Goal: Information Seeking & Learning: Find contact information

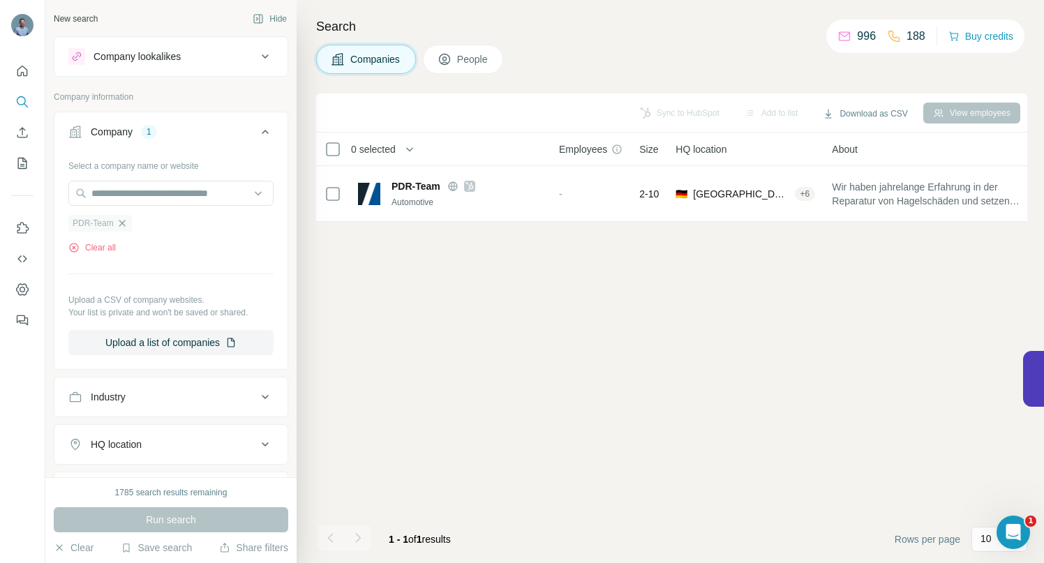
click at [126, 223] on icon "button" at bounding box center [122, 223] width 11 height 11
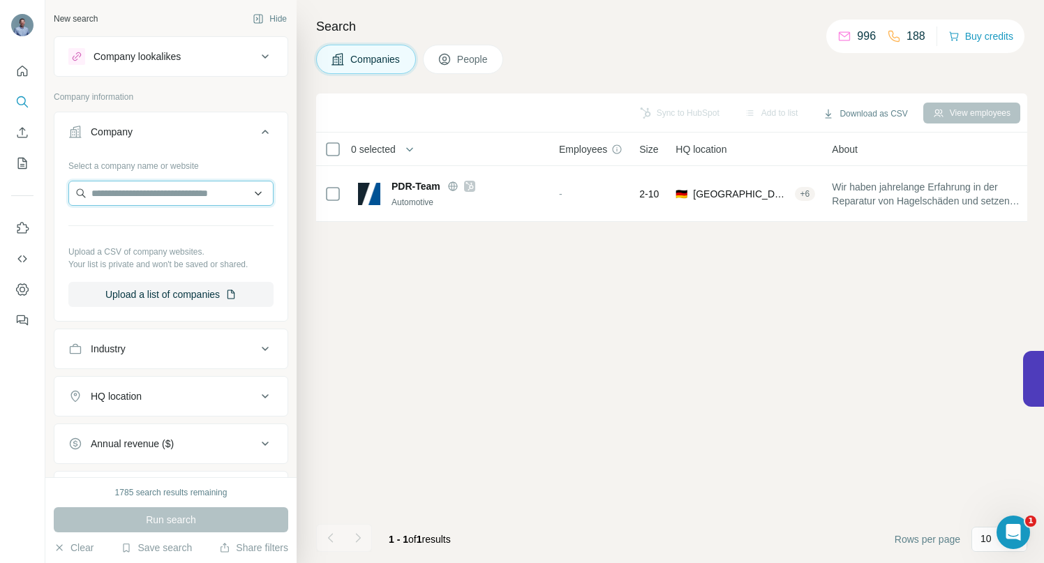
click at [124, 193] on input "text" at bounding box center [170, 193] width 205 height 25
type input "**********"
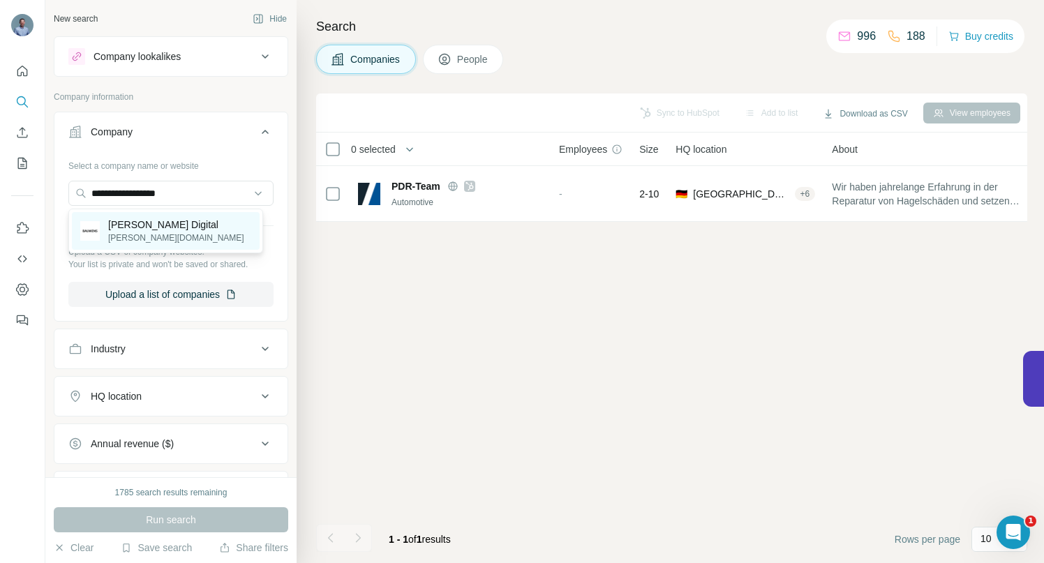
click at [133, 232] on p "[PERSON_NAME][DOMAIN_NAME]" at bounding box center [176, 238] width 136 height 13
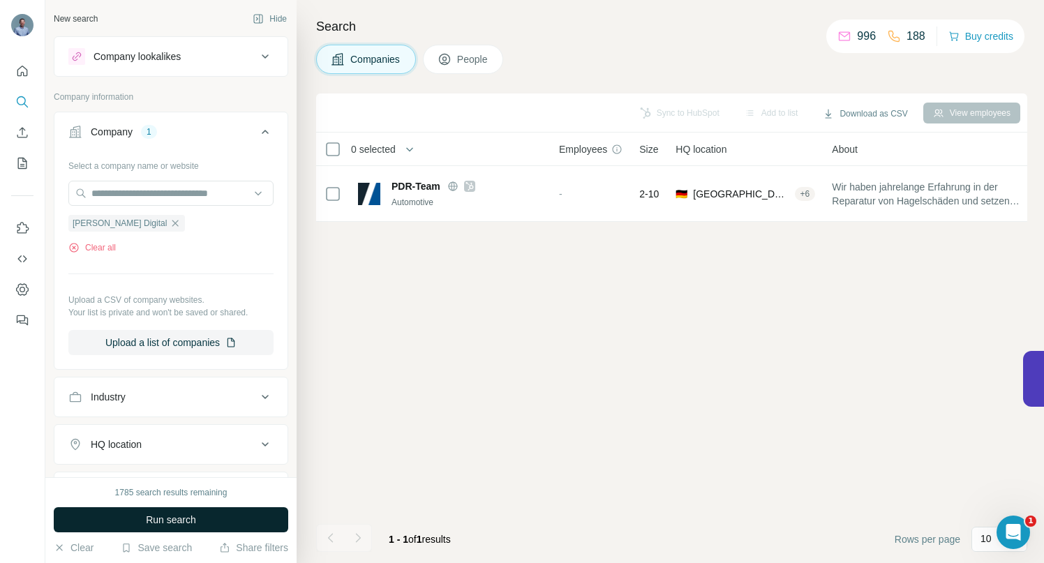
click at [179, 520] on span "Run search" at bounding box center [171, 520] width 50 height 14
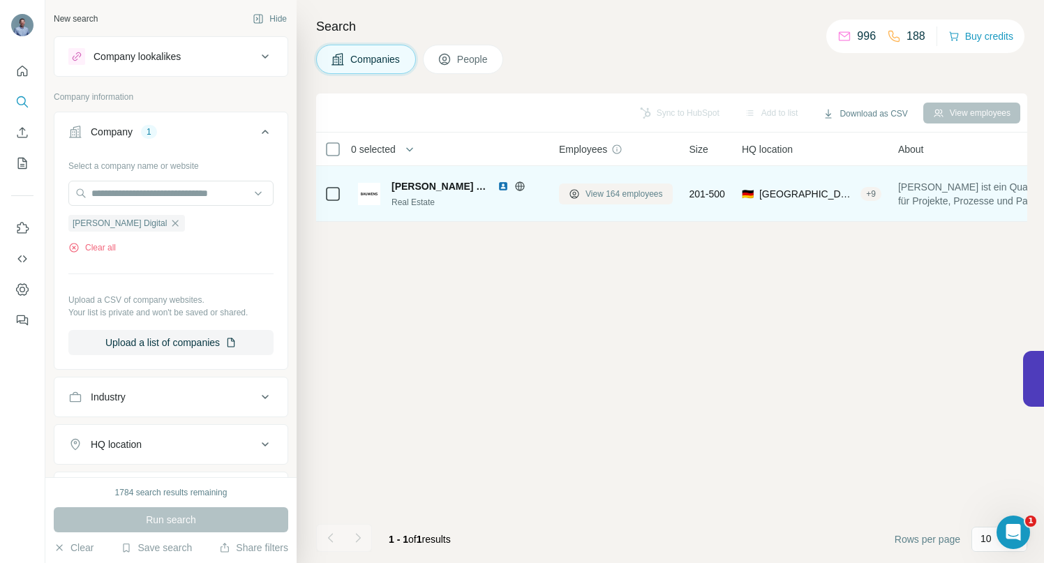
click at [617, 195] on span "View 164 employees" at bounding box center [624, 194] width 77 height 13
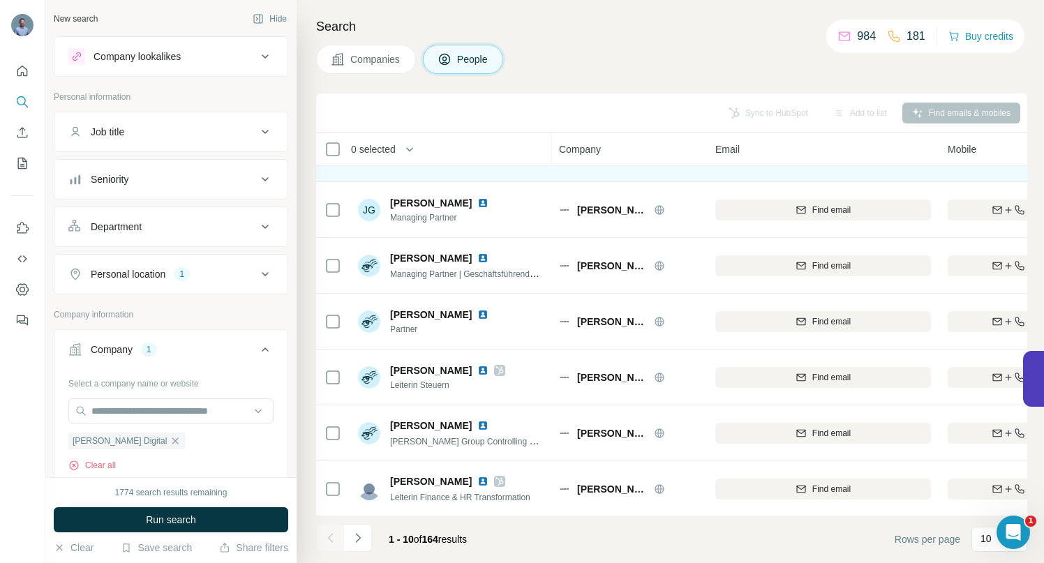
scroll to position [216, 0]
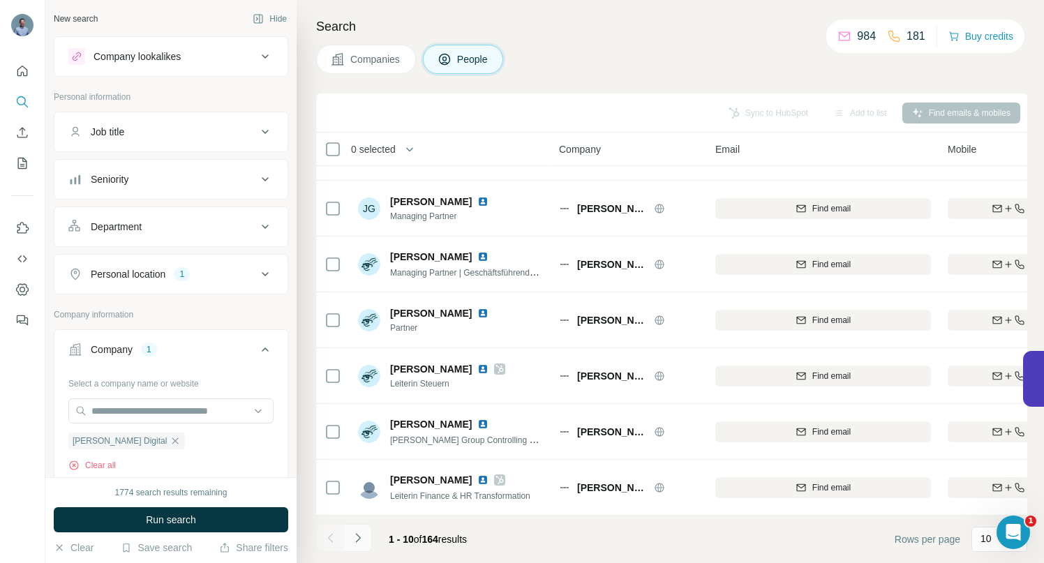
click at [357, 542] on icon "Navigate to next page" at bounding box center [358, 538] width 14 height 14
click at [357, 537] on icon "Navigate to next page" at bounding box center [358, 538] width 14 height 14
click at [361, 535] on icon "Navigate to next page" at bounding box center [358, 538] width 14 height 14
click at [360, 532] on icon "Navigate to next page" at bounding box center [358, 538] width 14 height 14
click at [364, 540] on icon "Navigate to next page" at bounding box center [358, 538] width 14 height 14
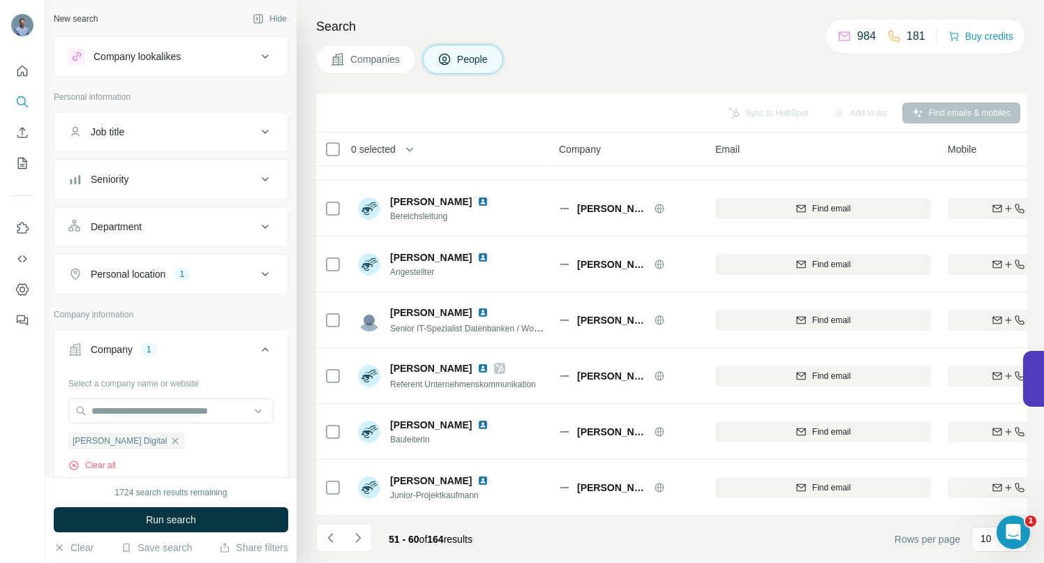
click at [363, 542] on icon "Navigate to next page" at bounding box center [358, 538] width 14 height 14
click at [359, 538] on icon "Navigate to next page" at bounding box center [357, 537] width 5 height 9
click at [363, 540] on icon "Navigate to next page" at bounding box center [358, 538] width 14 height 14
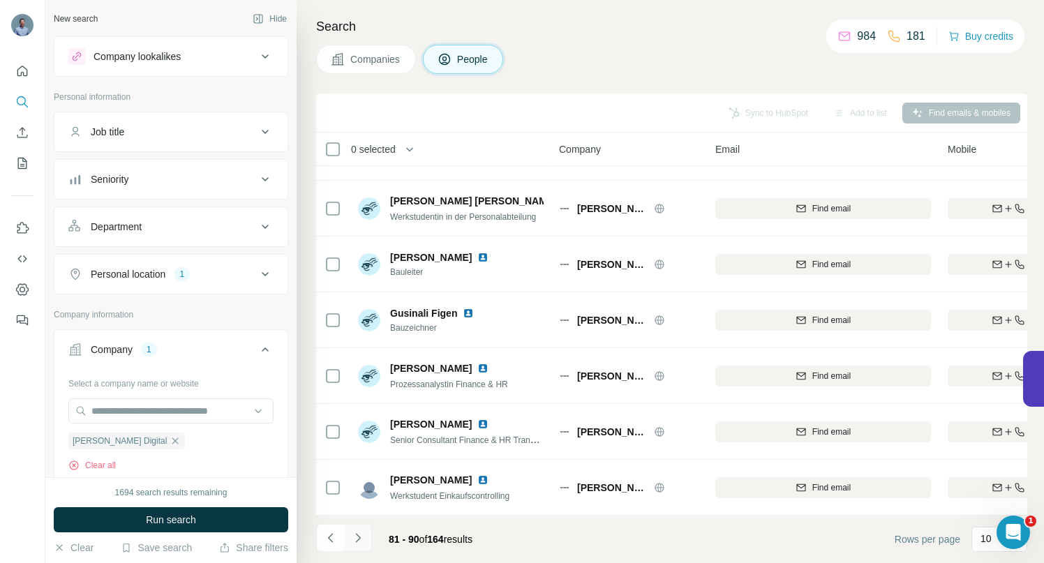
click at [361, 535] on icon "Navigate to next page" at bounding box center [358, 538] width 14 height 14
click at [360, 536] on icon "Navigate to next page" at bounding box center [358, 538] width 14 height 14
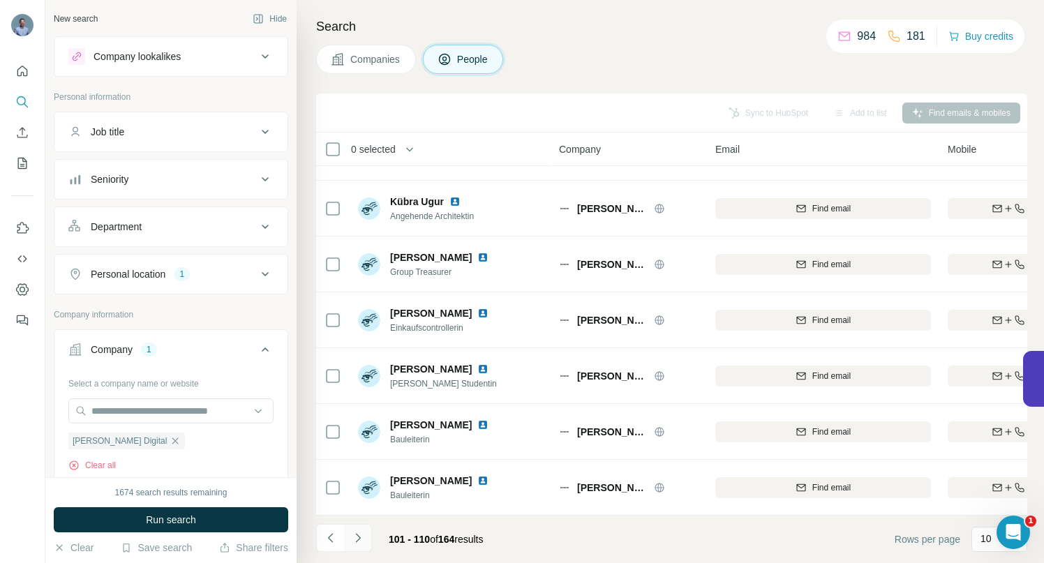
click at [357, 544] on icon "Navigate to next page" at bounding box center [358, 538] width 14 height 14
click at [356, 539] on icon "Navigate to next page" at bounding box center [358, 538] width 14 height 14
click at [364, 539] on icon "Navigate to next page" at bounding box center [358, 538] width 14 height 14
click at [364, 540] on button "Navigate to next page" at bounding box center [358, 538] width 28 height 28
click at [359, 538] on icon "Navigate to next page" at bounding box center [357, 537] width 5 height 9
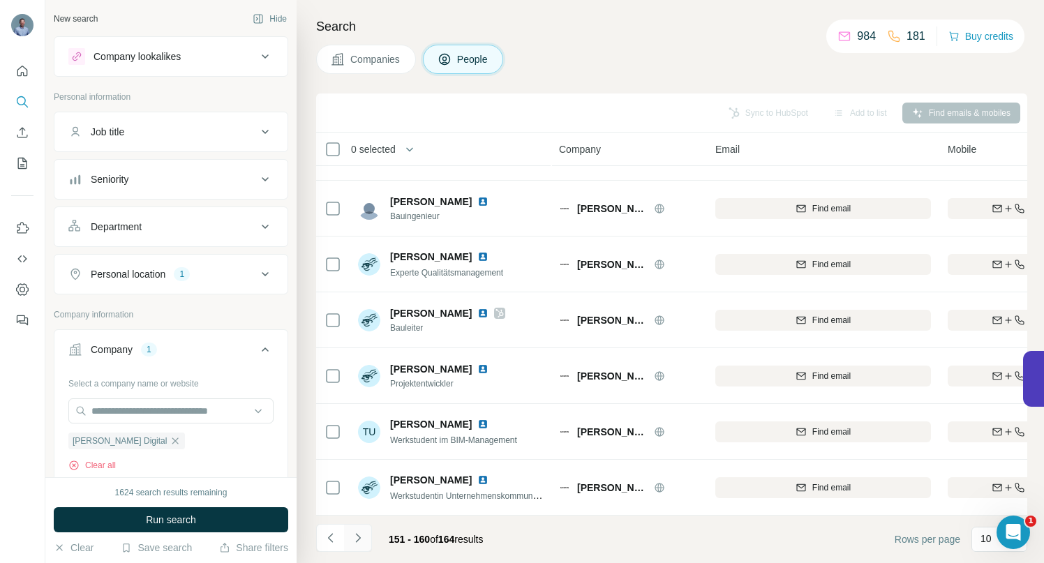
click at [360, 536] on icon "Navigate to next page" at bounding box center [358, 538] width 14 height 14
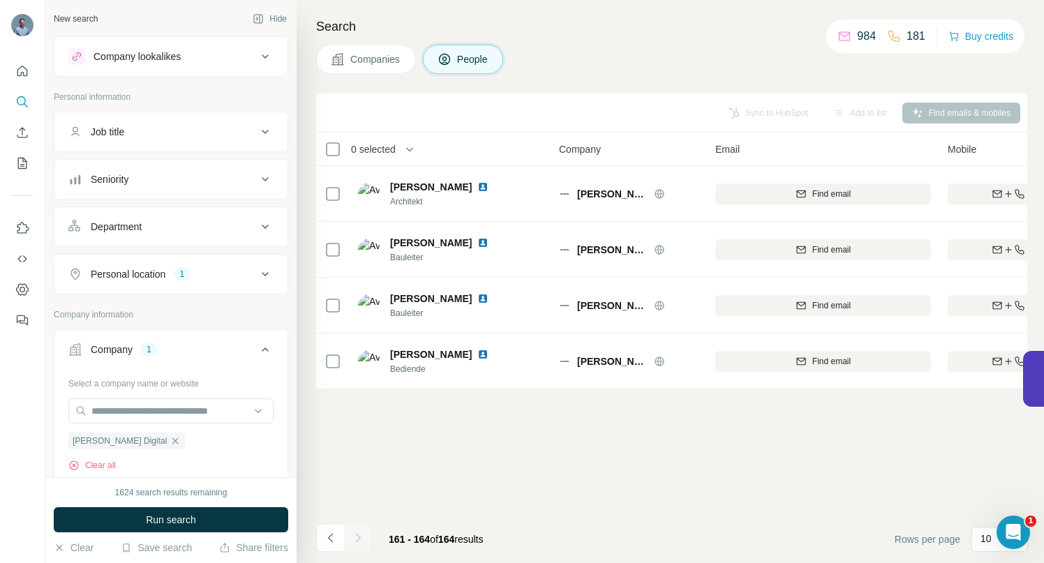
scroll to position [0, 0]
click at [257, 222] on icon at bounding box center [265, 226] width 17 height 17
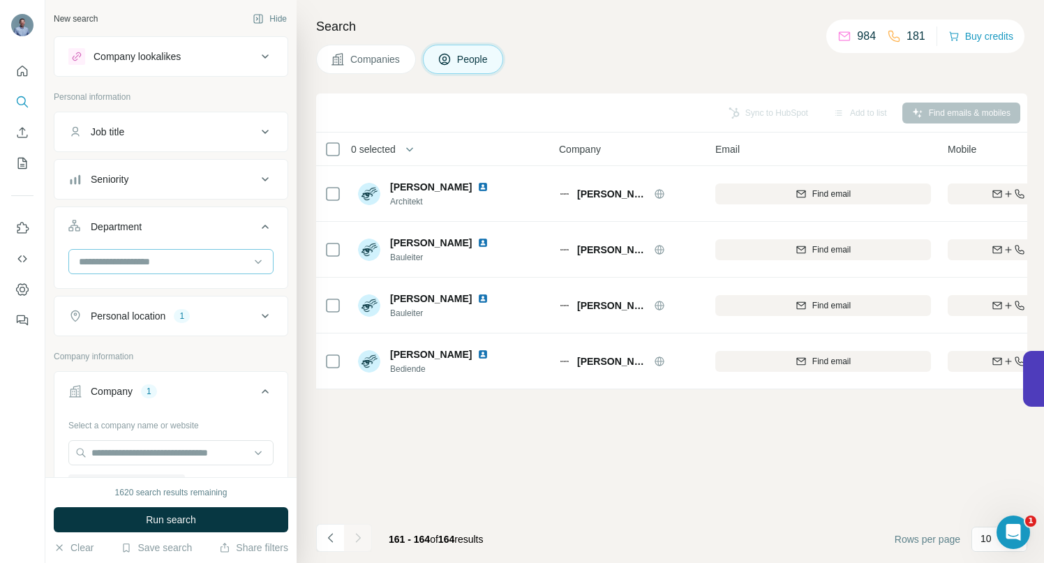
click at [177, 264] on input at bounding box center [163, 261] width 172 height 15
type input "*"
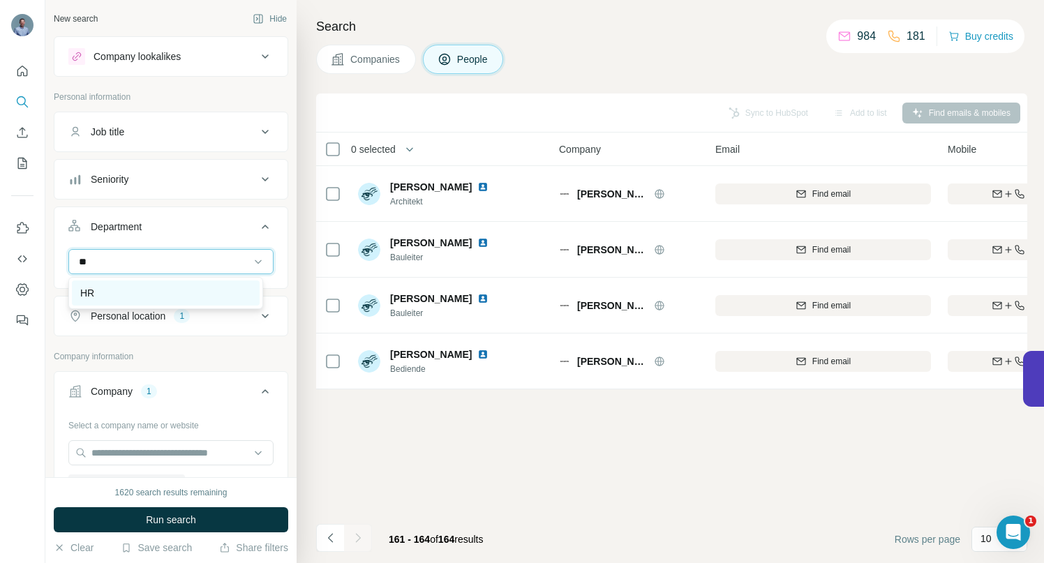
type input "**"
click at [94, 294] on div "HR" at bounding box center [165, 293] width 171 height 14
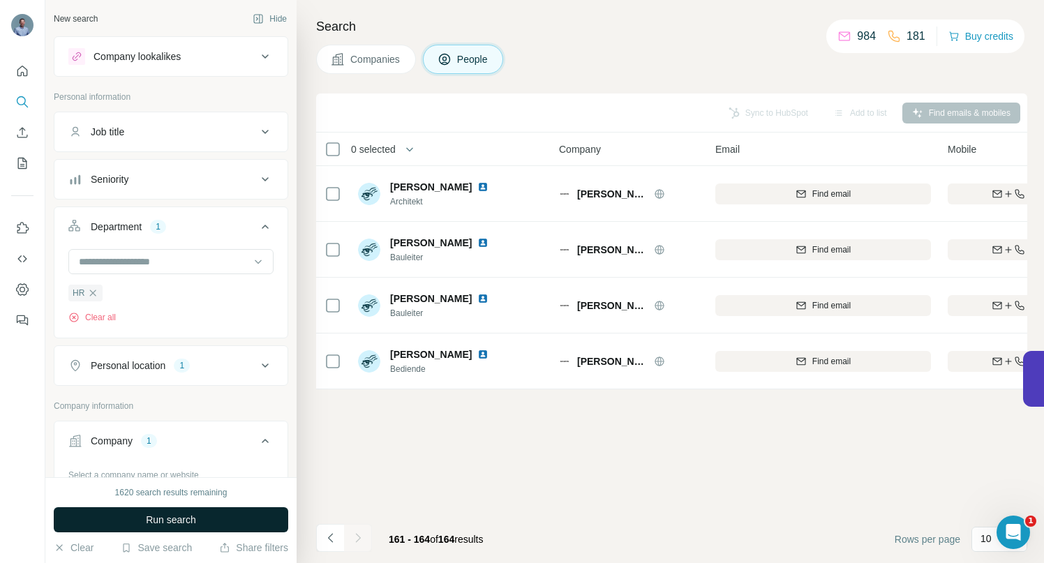
click at [150, 514] on span "Run search" at bounding box center [171, 520] width 50 height 14
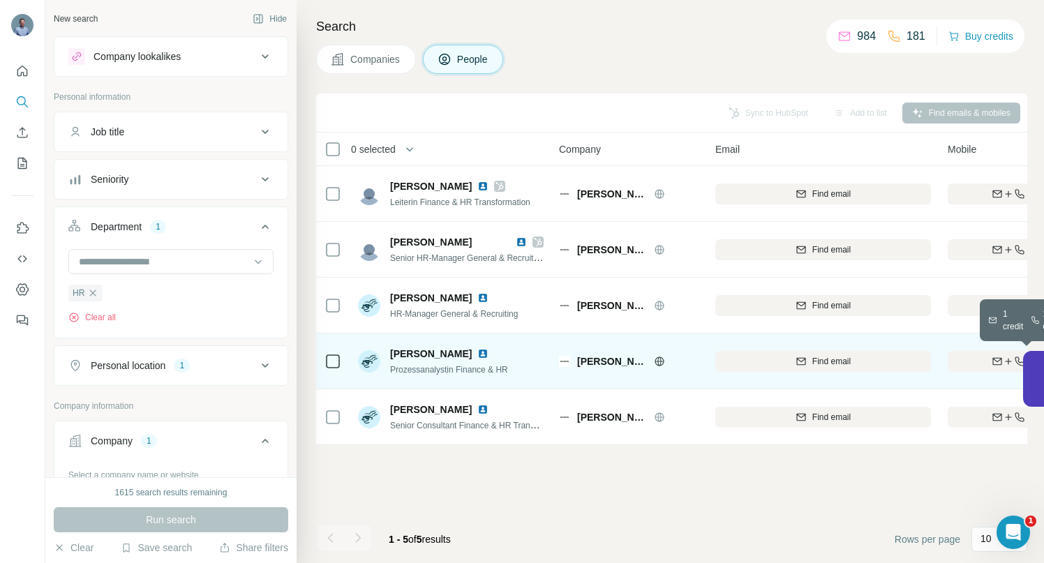
click at [971, 351] on button "Find both" at bounding box center [1029, 361] width 163 height 21
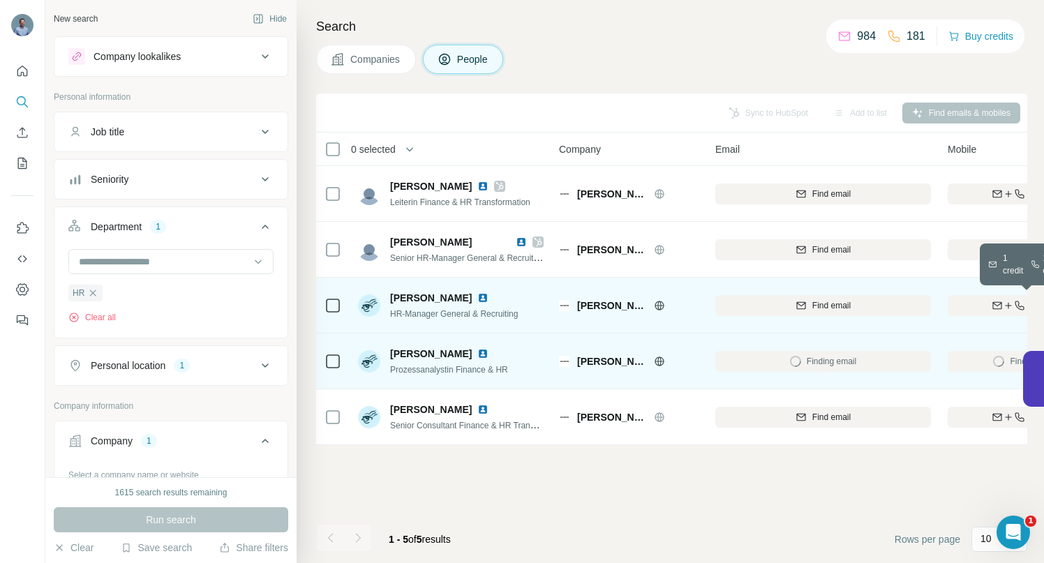
click at [974, 308] on div "Find both" at bounding box center [1029, 305] width 163 height 13
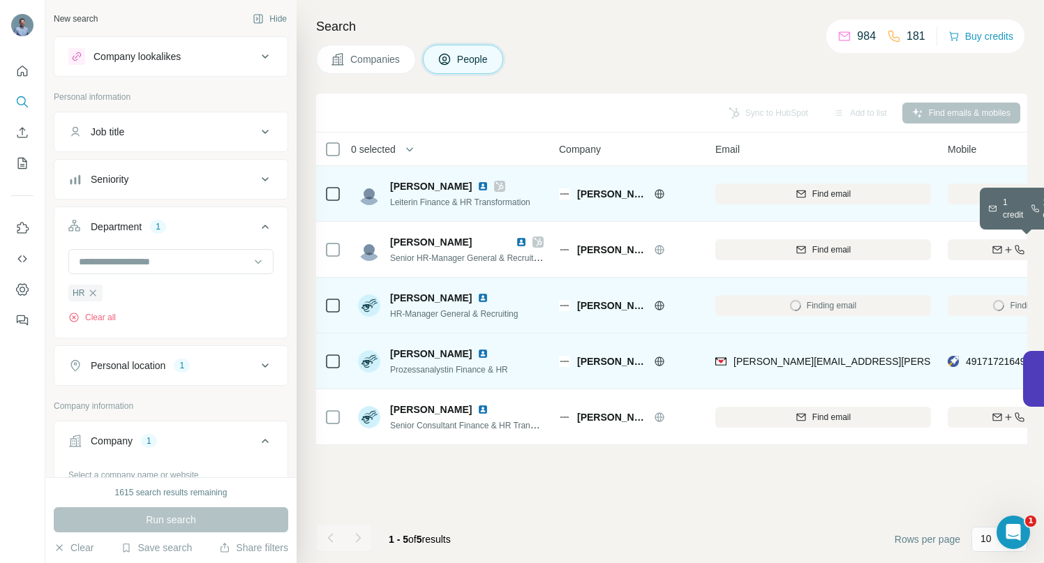
drag, startPoint x: 967, startPoint y: 253, endPoint x: 835, endPoint y: 220, distance: 135.9
click at [965, 252] on div "Find both" at bounding box center [1029, 250] width 163 height 13
click at [975, 189] on div "Find both" at bounding box center [1029, 194] width 163 height 13
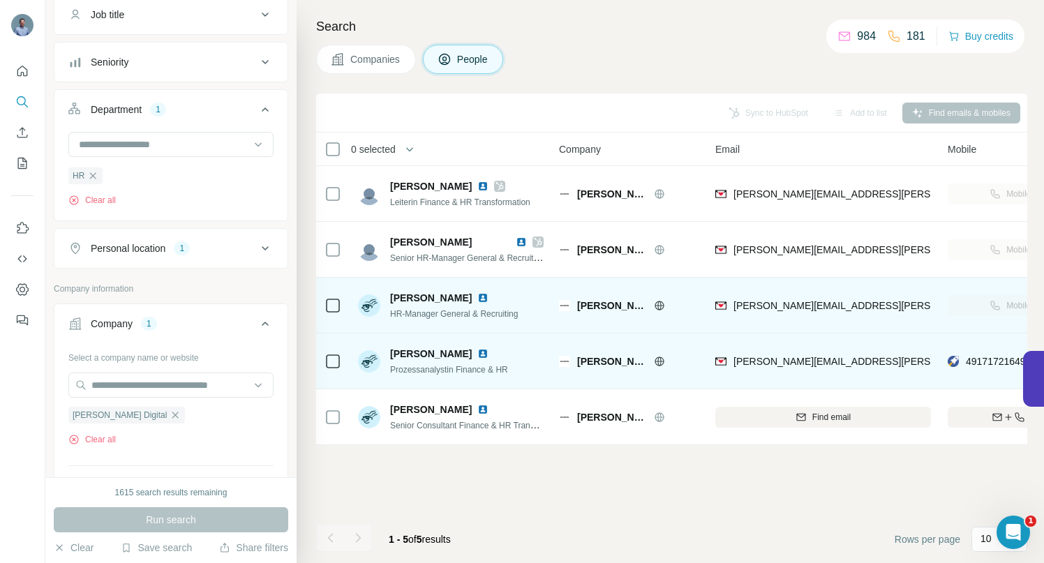
scroll to position [121, 0]
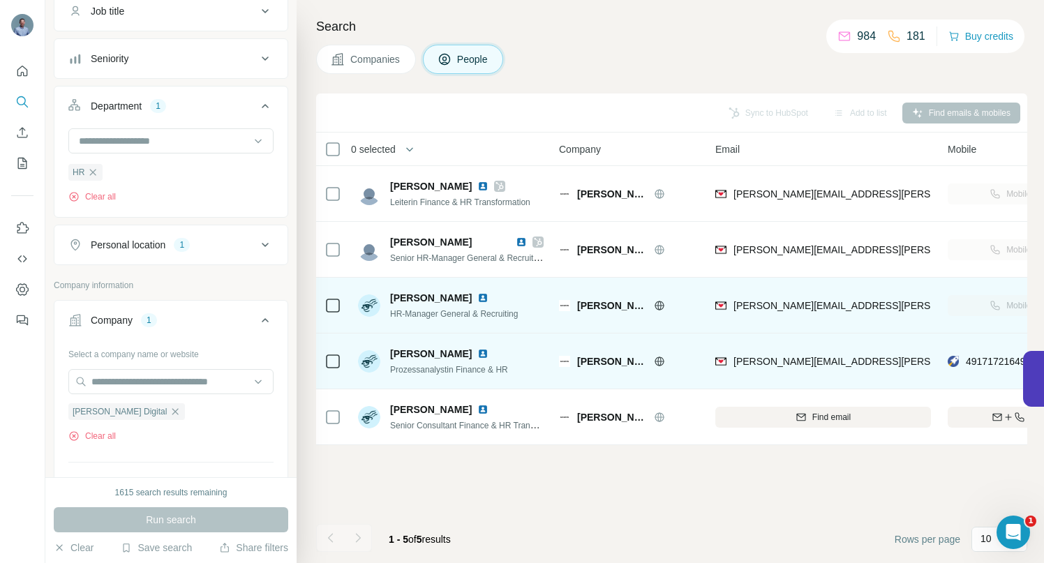
click at [257, 241] on icon at bounding box center [265, 245] width 17 height 17
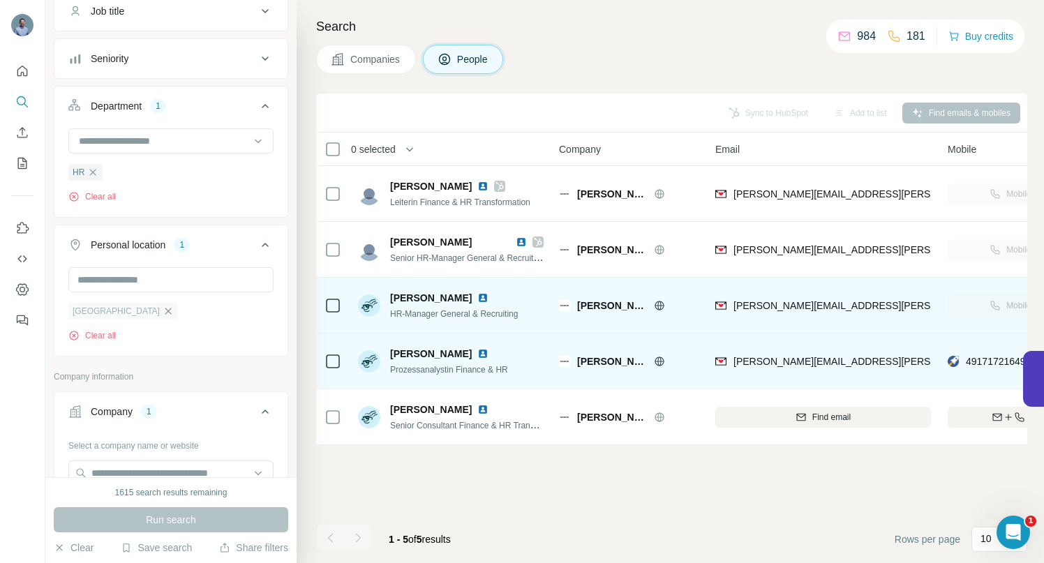
click at [165, 313] on icon "button" at bounding box center [168, 311] width 6 height 6
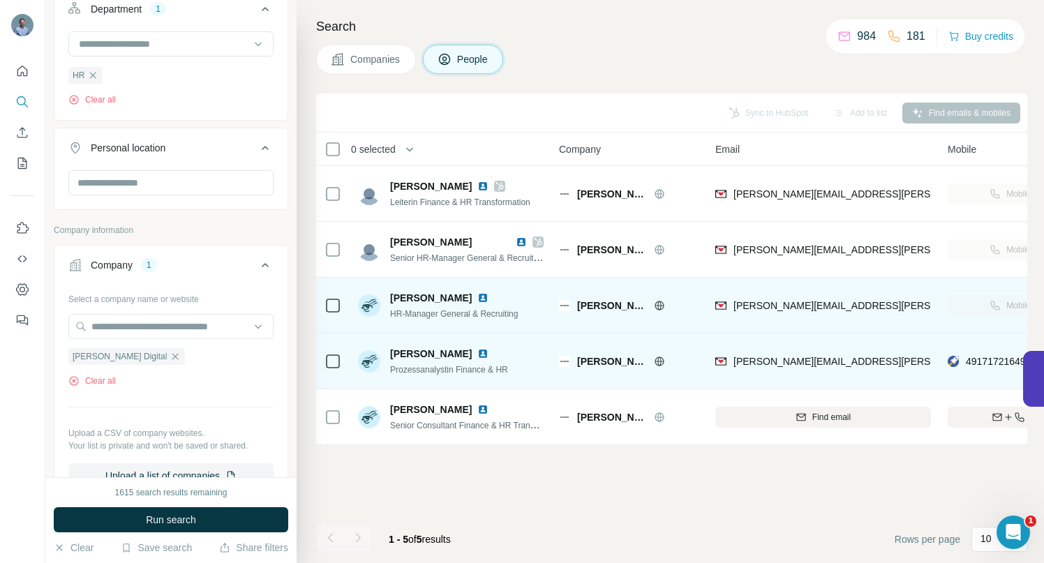
scroll to position [219, 0]
click at [170, 355] on icon "button" at bounding box center [175, 355] width 11 height 11
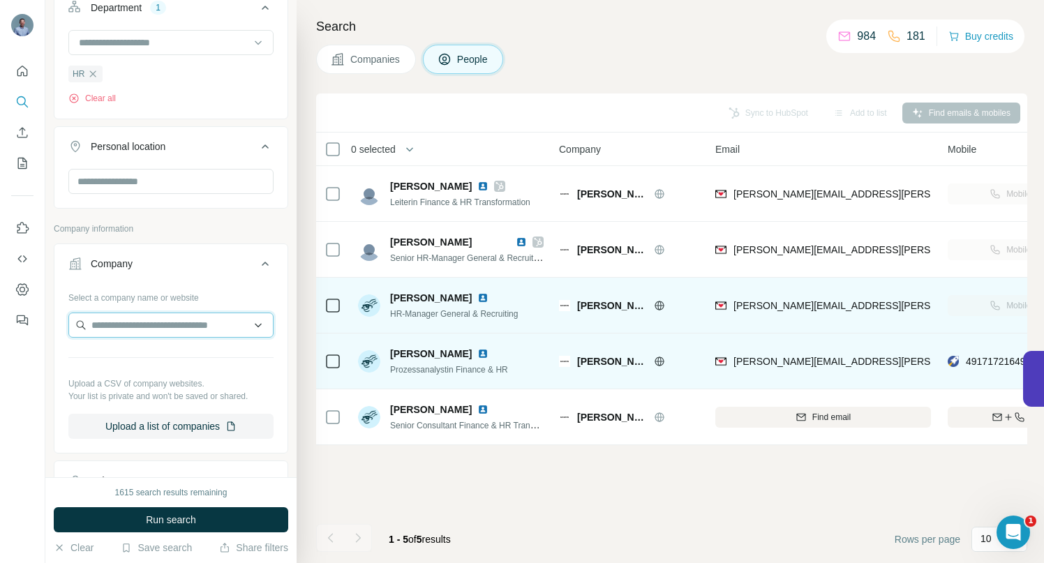
click at [127, 320] on input "text" at bounding box center [170, 325] width 205 height 25
paste input "**********"
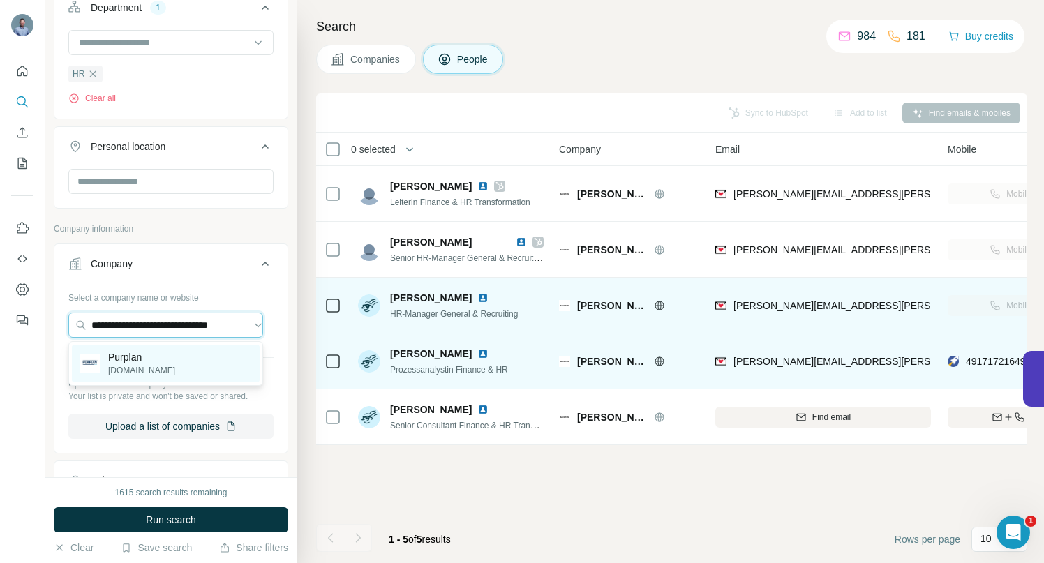
type input "**********"
click at [124, 355] on p "Purplan" at bounding box center [141, 357] width 67 height 14
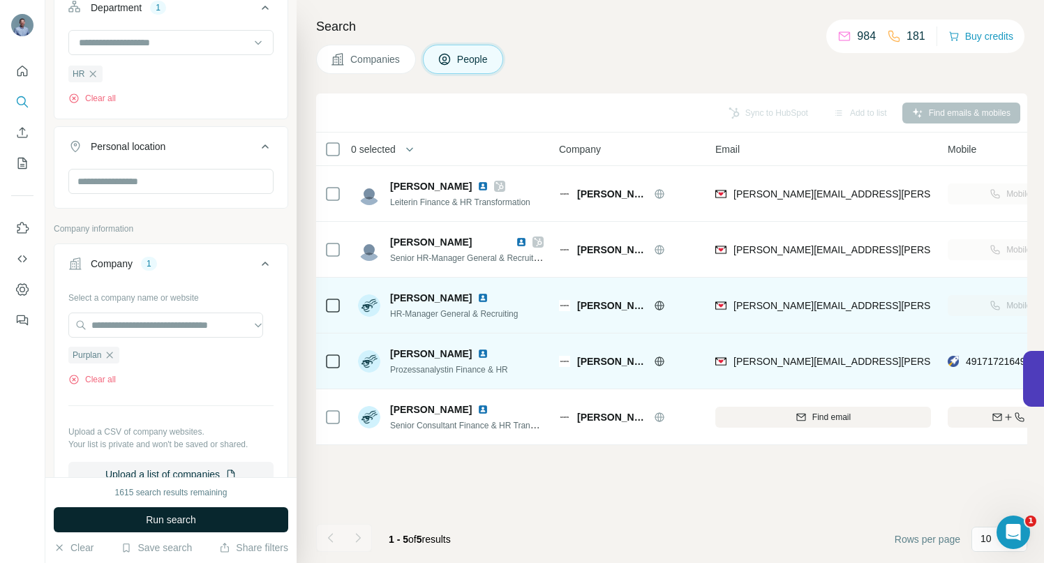
click at [170, 520] on span "Run search" at bounding box center [171, 520] width 50 height 14
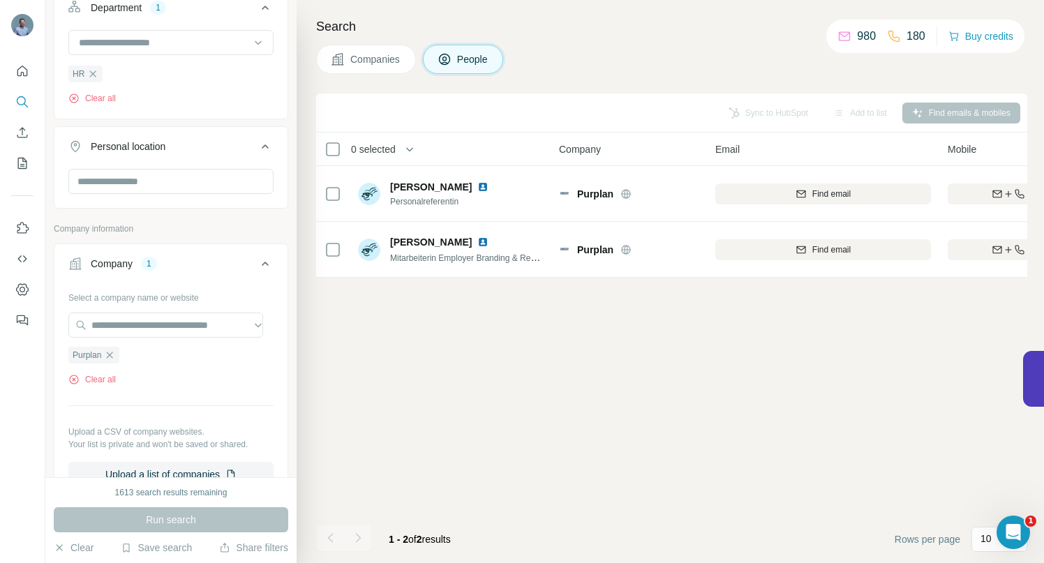
click at [112, 355] on icon "button" at bounding box center [109, 355] width 11 height 11
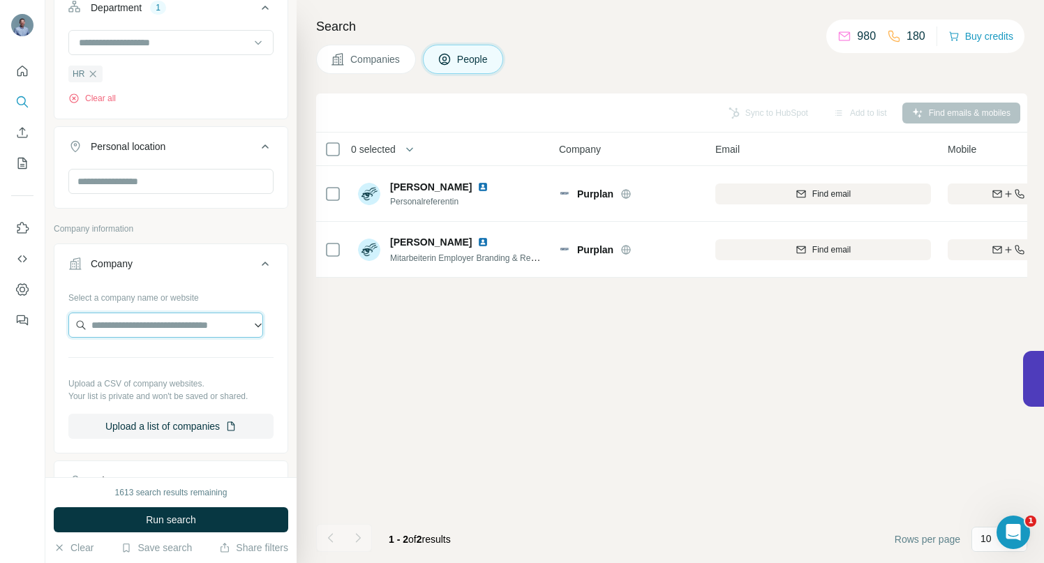
click at [112, 322] on input "text" at bounding box center [165, 325] width 195 height 25
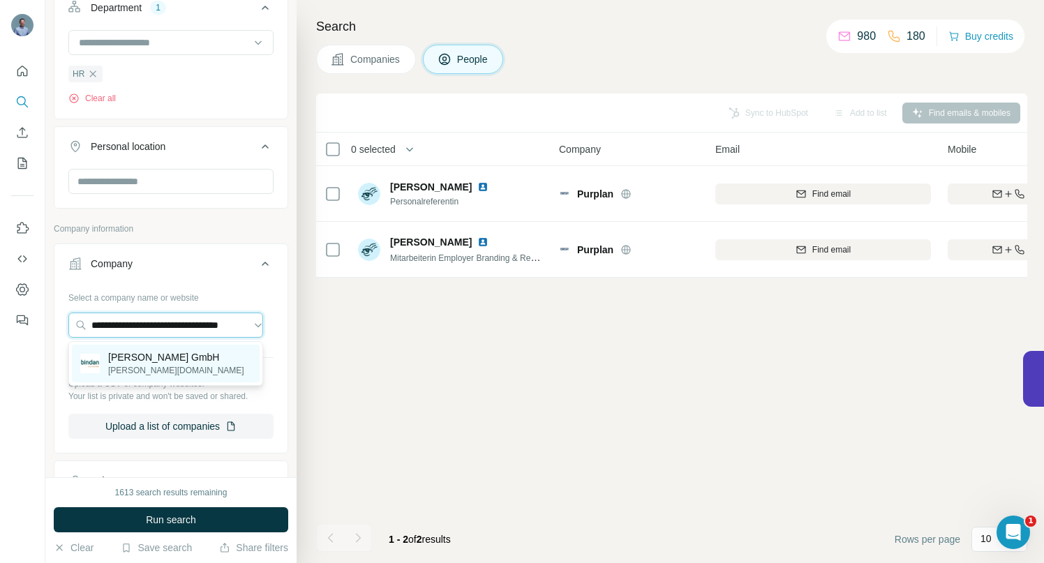
type input "**********"
click at [137, 357] on p "[PERSON_NAME] GmbH" at bounding box center [176, 357] width 136 height 14
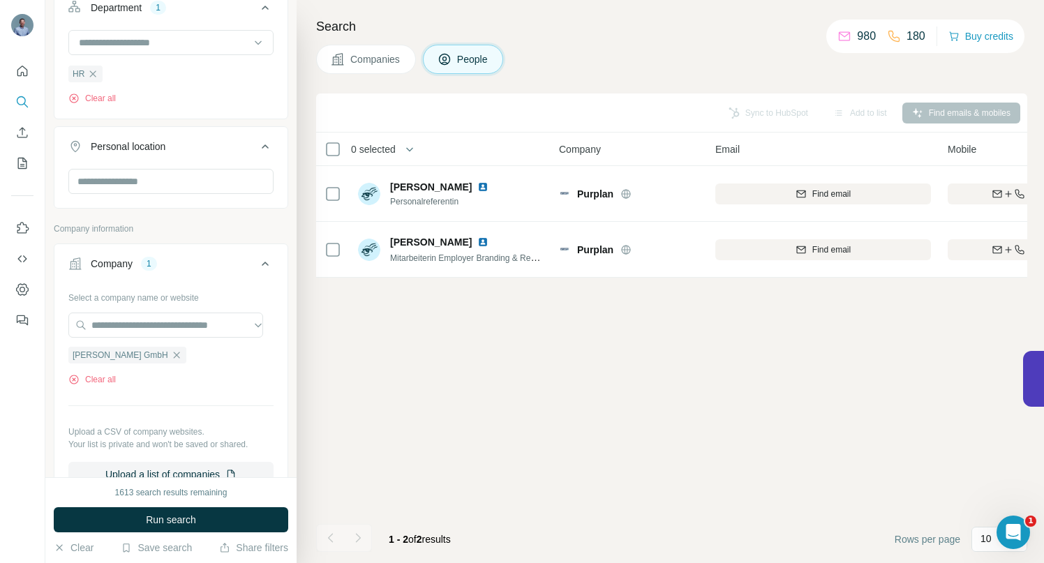
scroll to position [0, 0]
click at [146, 516] on span "Run search" at bounding box center [171, 520] width 50 height 14
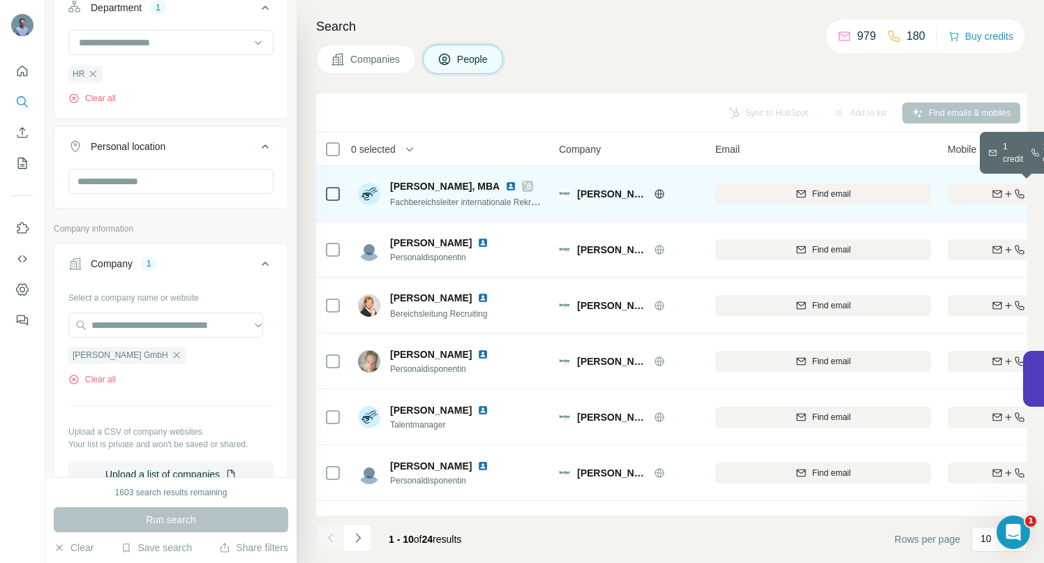
click at [992, 190] on icon "button" at bounding box center [997, 193] width 11 height 11
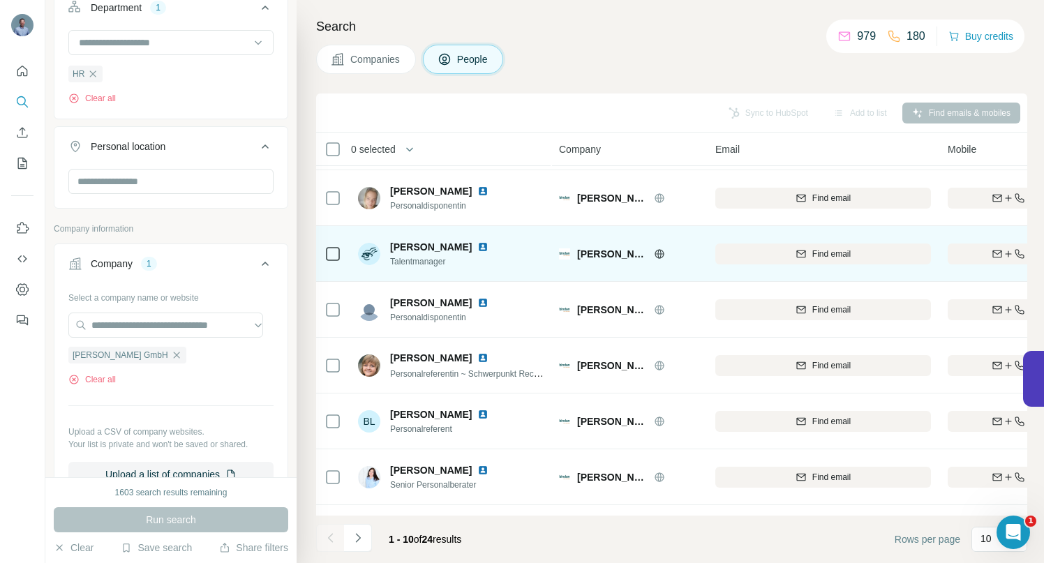
scroll to position [216, 0]
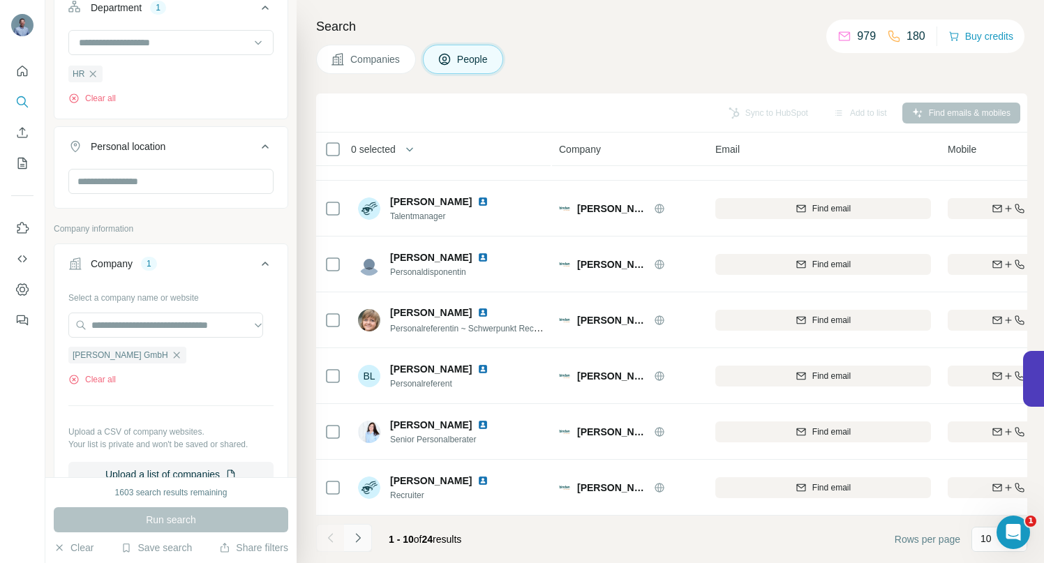
click at [365, 535] on button "Navigate to next page" at bounding box center [358, 538] width 28 height 28
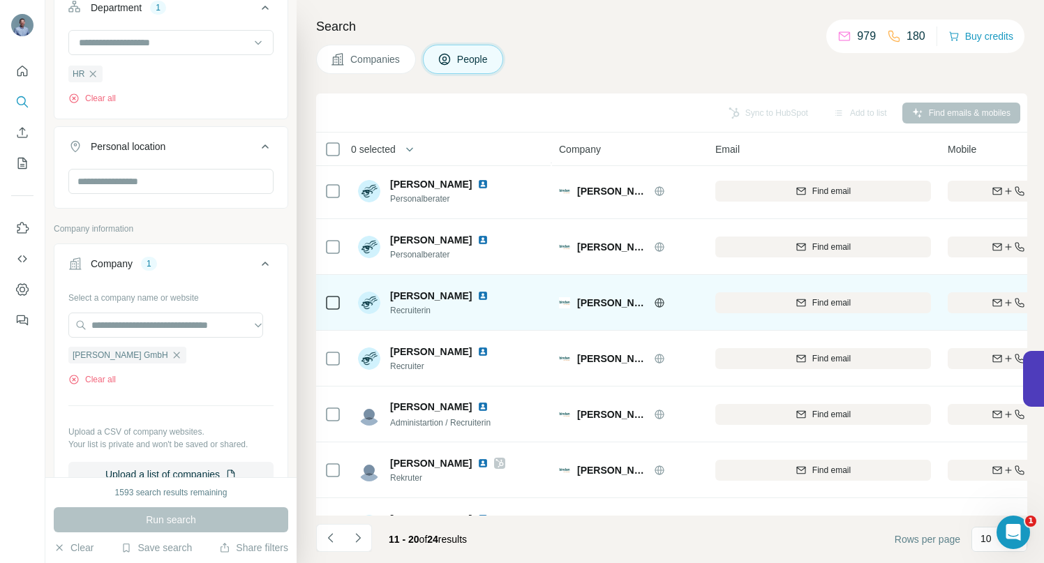
scroll to position [94, 0]
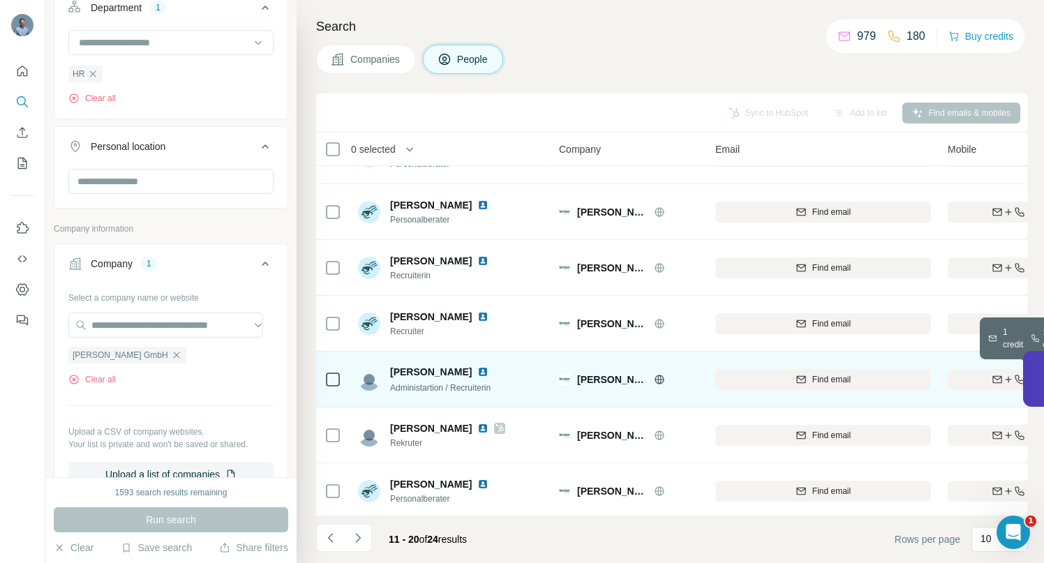
click at [976, 375] on div "Find both" at bounding box center [1029, 379] width 163 height 13
click at [331, 539] on icon "Navigate to previous page" at bounding box center [331, 538] width 14 height 14
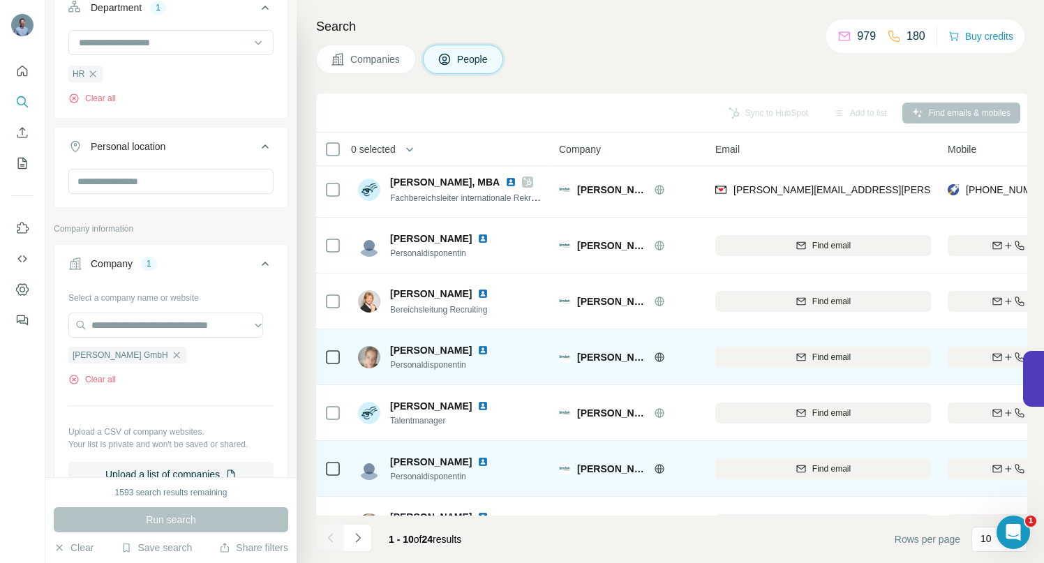
scroll to position [0, 0]
